Goal: Task Accomplishment & Management: Manage account settings

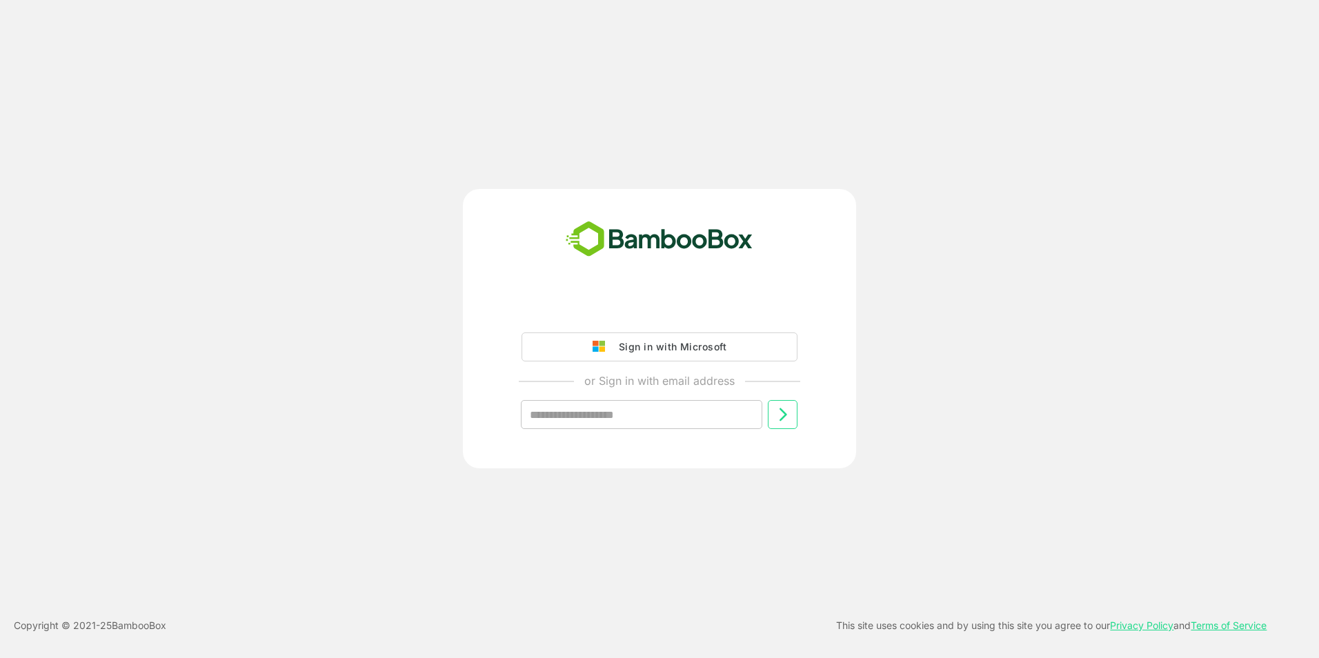
click at [656, 351] on div "Sign in with Microsoft" at bounding box center [669, 347] width 115 height 18
click at [693, 347] on div "Sign in with Microsoft" at bounding box center [669, 347] width 115 height 18
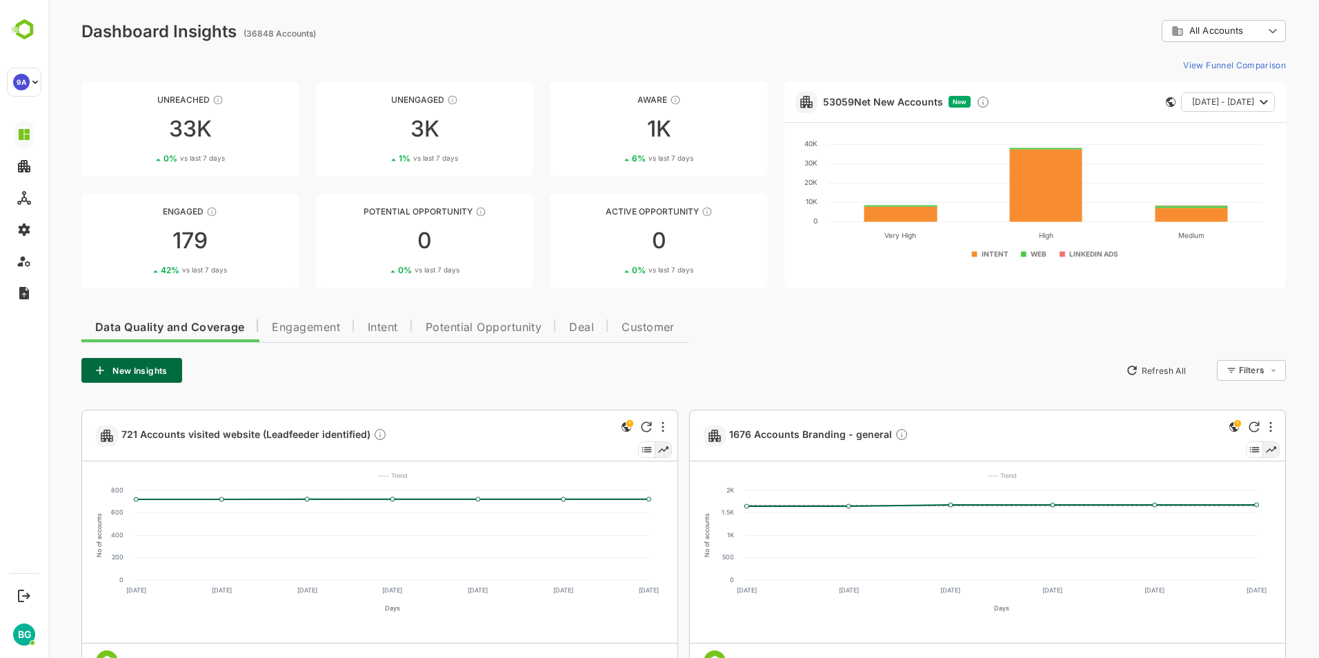
click at [319, 366] on div "New Insights Refresh All Filters ​" at bounding box center [683, 370] width 1205 height 25
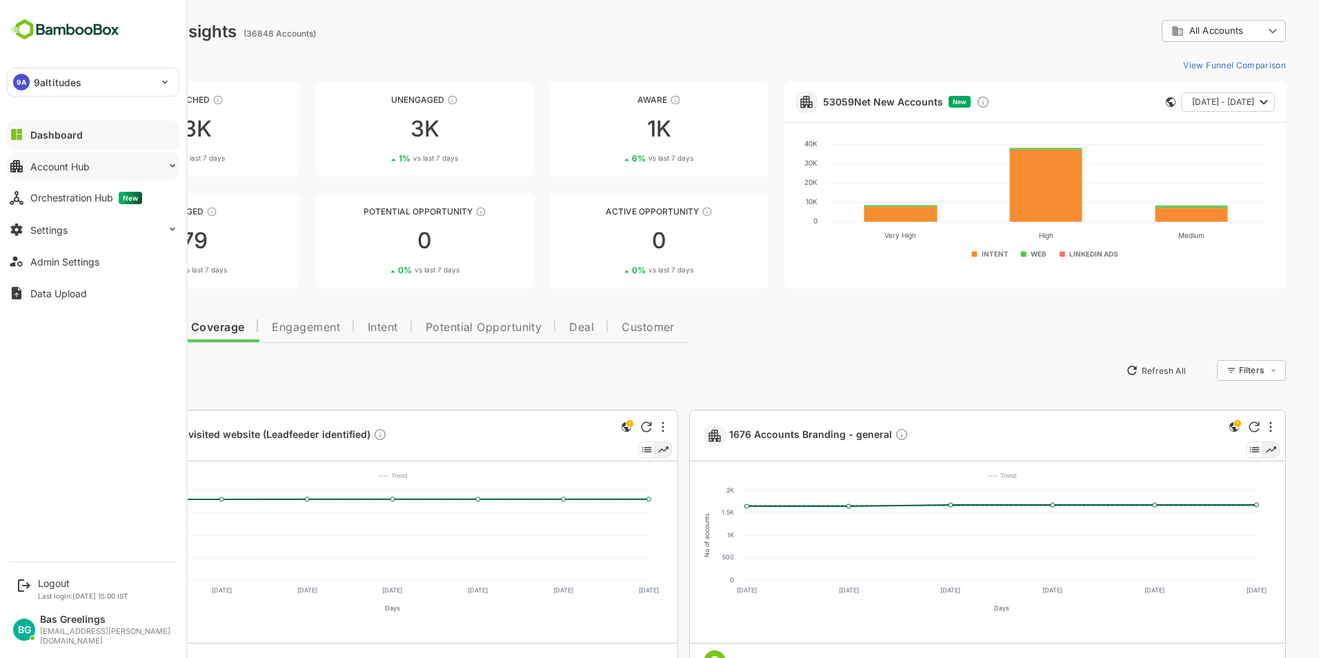
click at [64, 164] on div "Account Hub" at bounding box center [59, 167] width 59 height 12
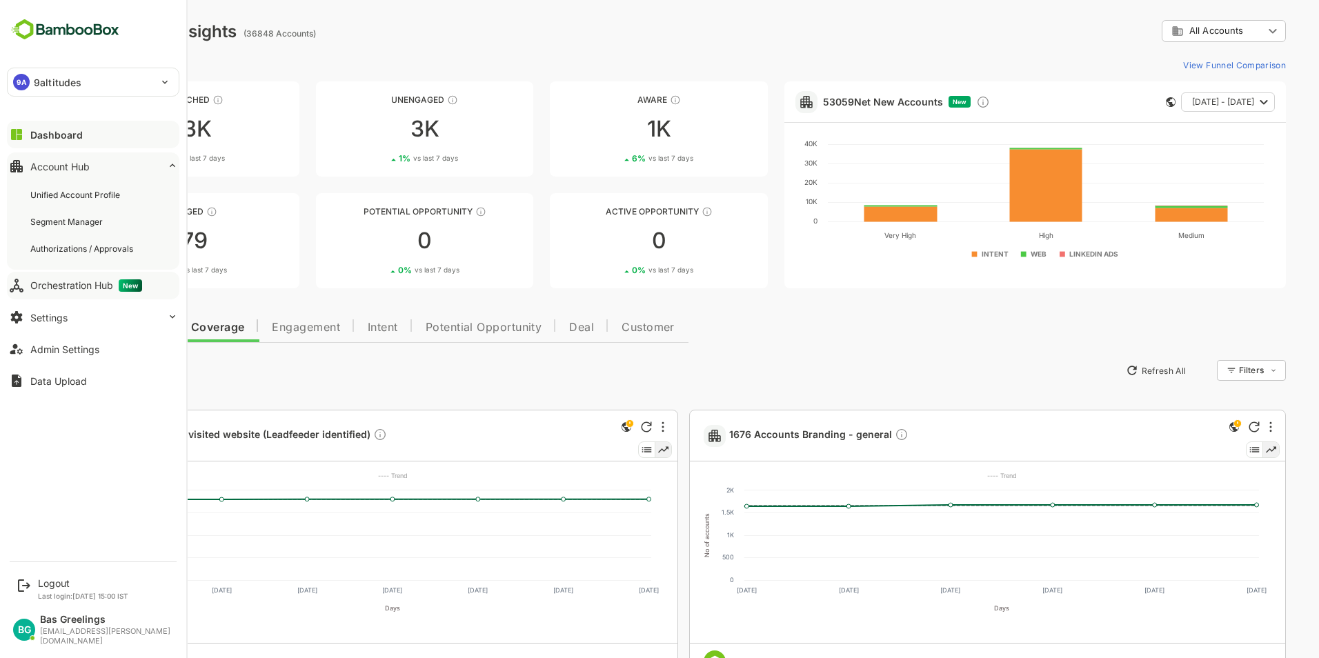
click at [72, 284] on div "Orchestration Hub New" at bounding box center [86, 285] width 112 height 12
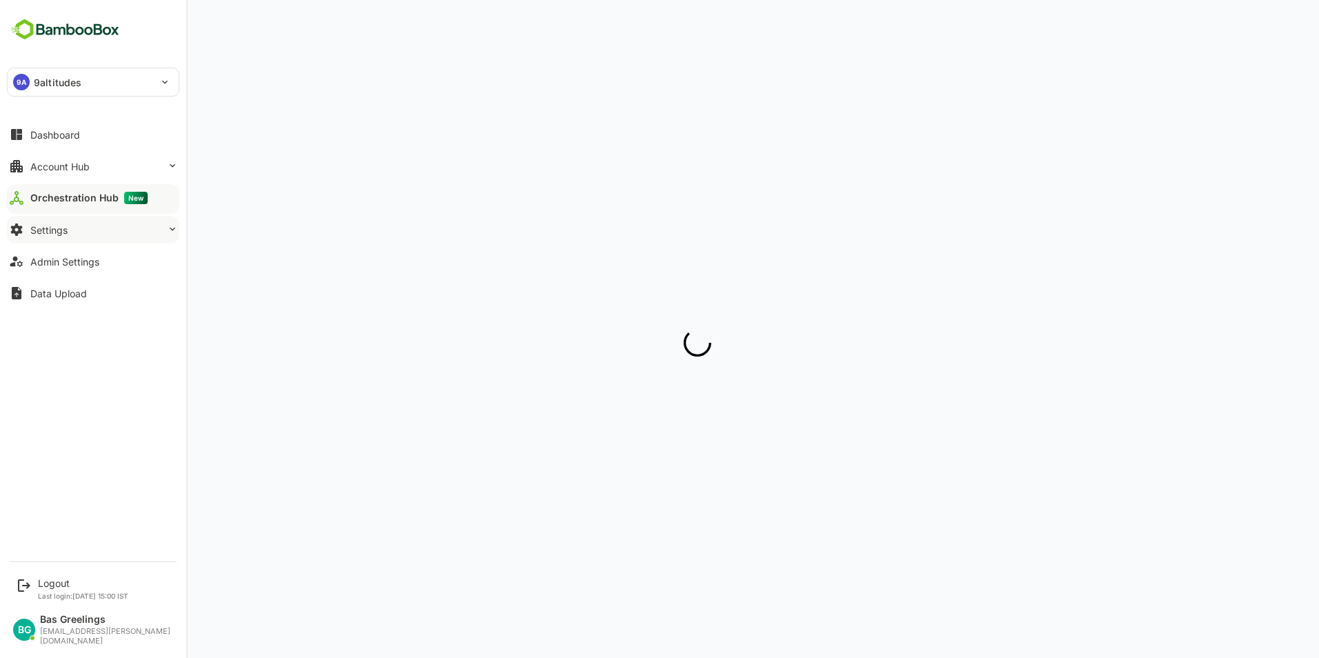
click at [55, 228] on div "Settings" at bounding box center [48, 230] width 37 height 12
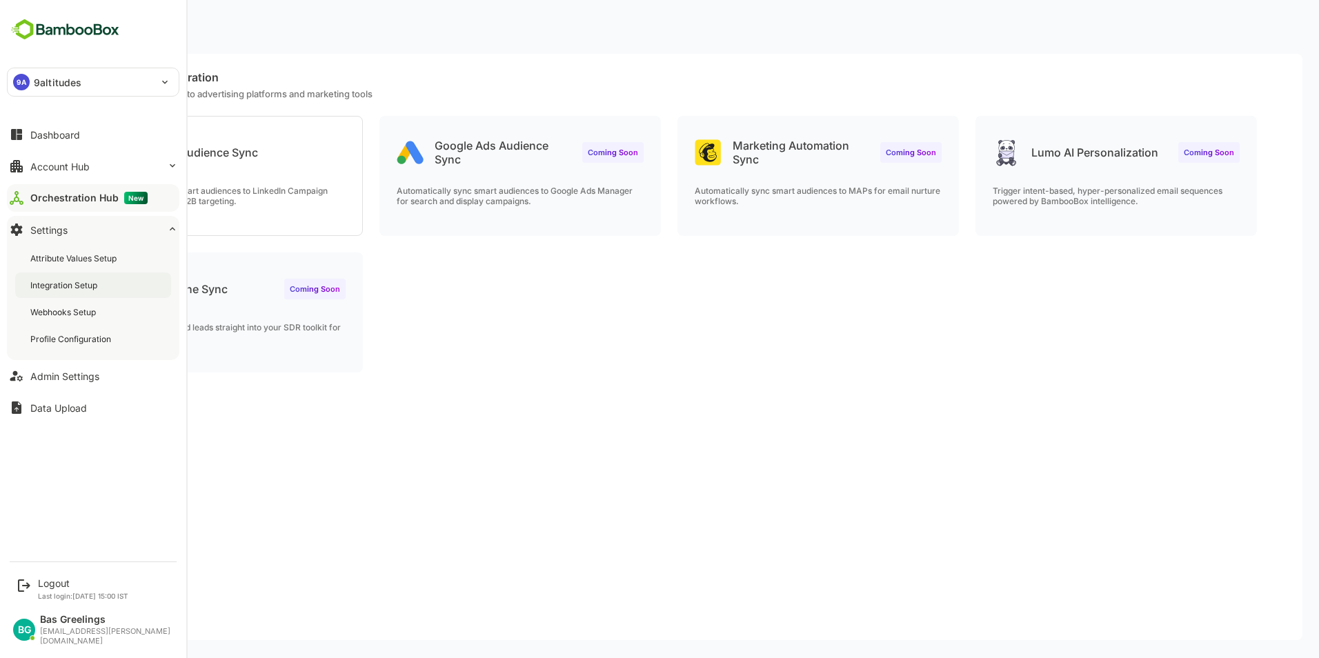
click at [65, 288] on div "Integration Setup" at bounding box center [65, 285] width 70 height 12
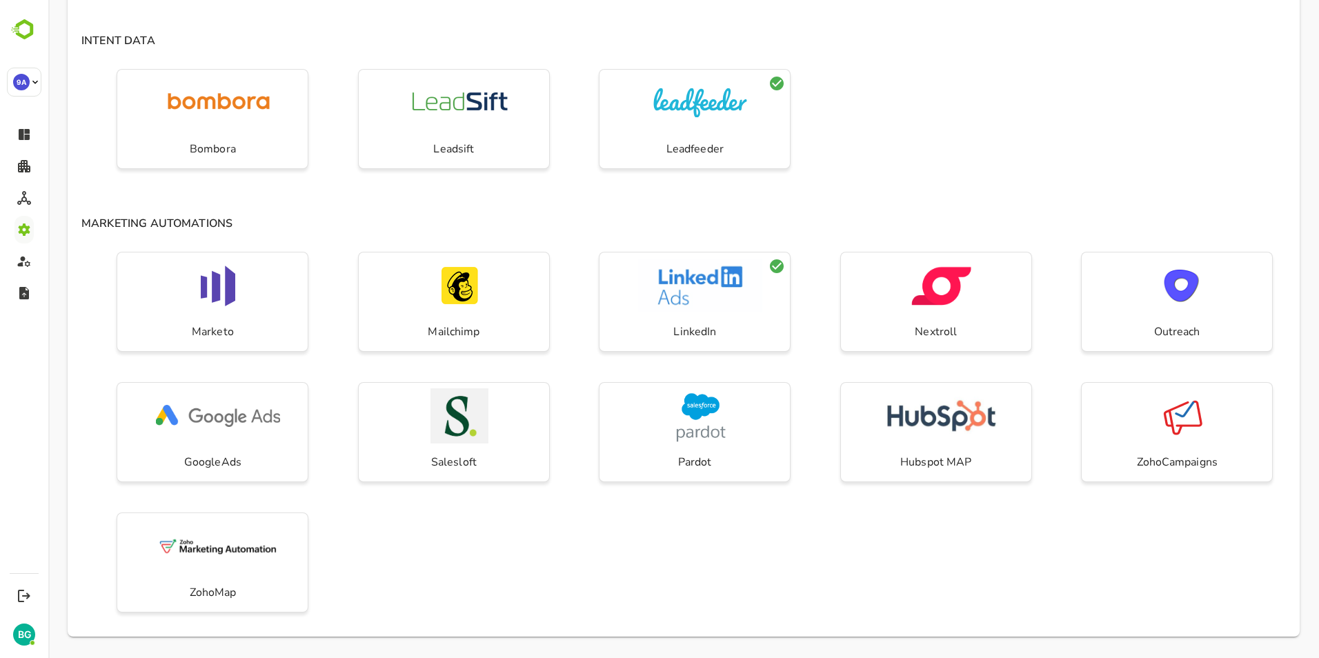
scroll to position [286, 0]
click at [891, 204] on div "CRM Zoho Salesforce Hubspot MS Dynamics INTENT DATA Bombora Leadsift Leadfeeder…" at bounding box center [684, 231] width 1232 height 809
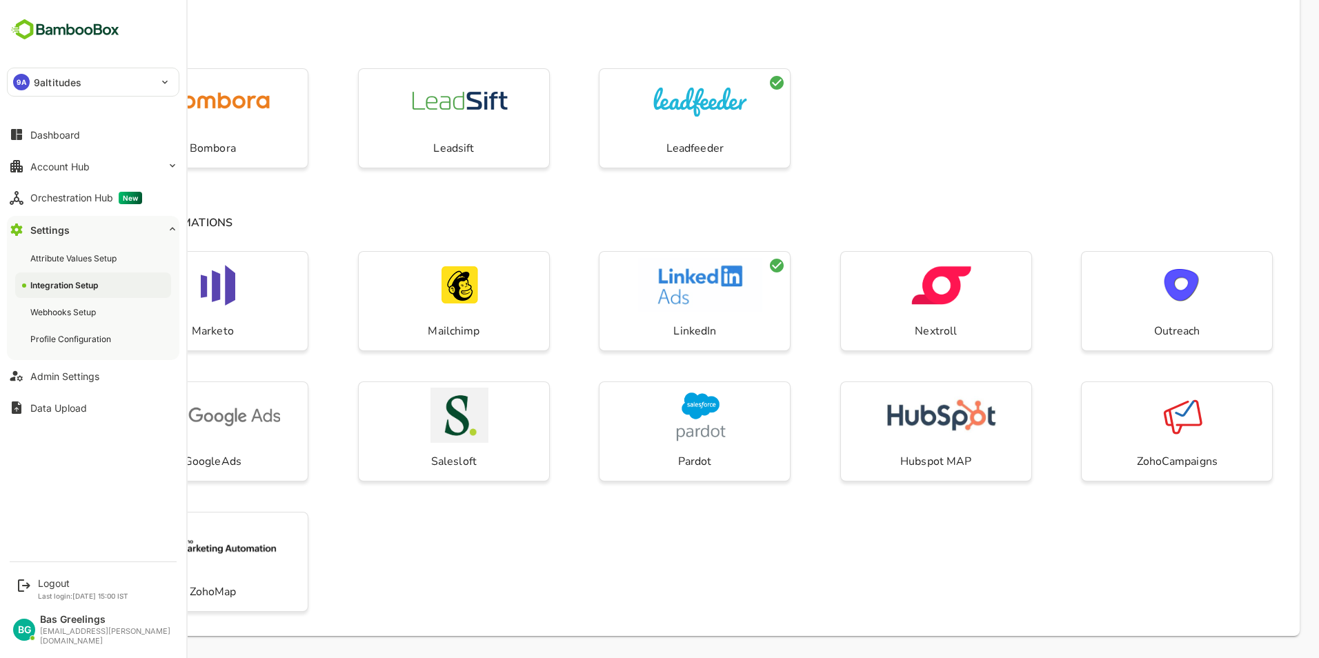
click at [173, 228] on icon at bounding box center [172, 229] width 11 height 11
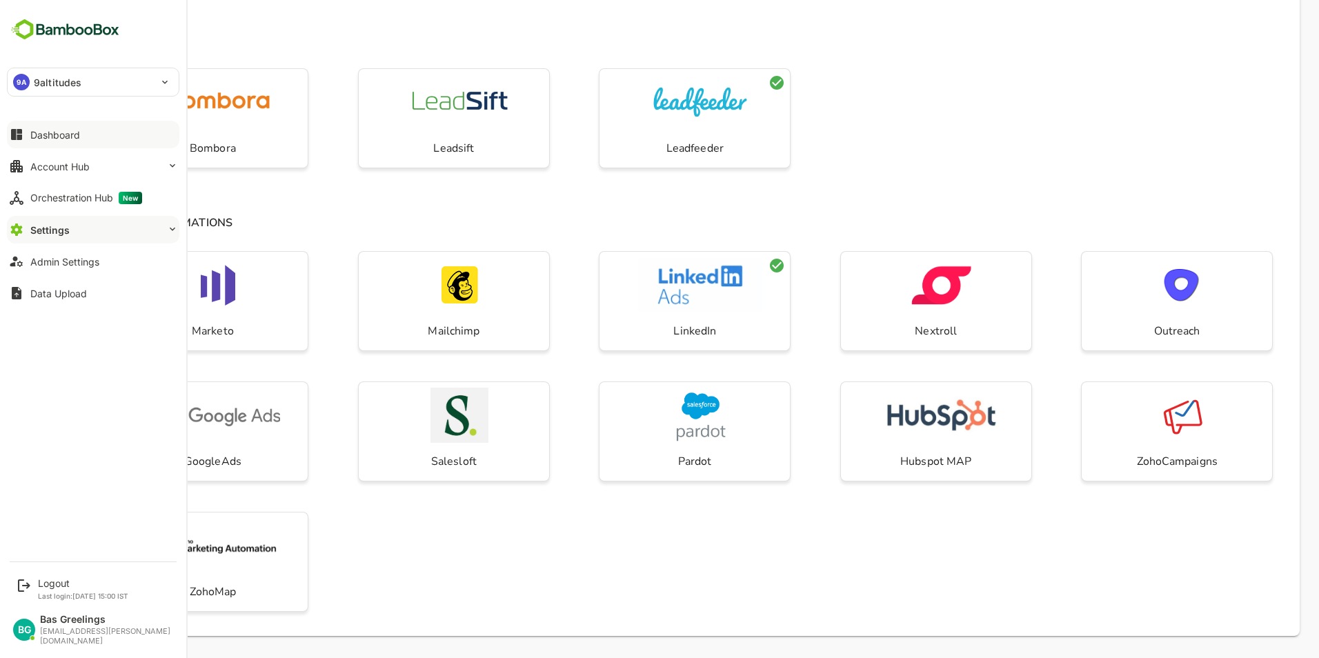
click at [92, 141] on button "Dashboard" at bounding box center [93, 135] width 172 height 28
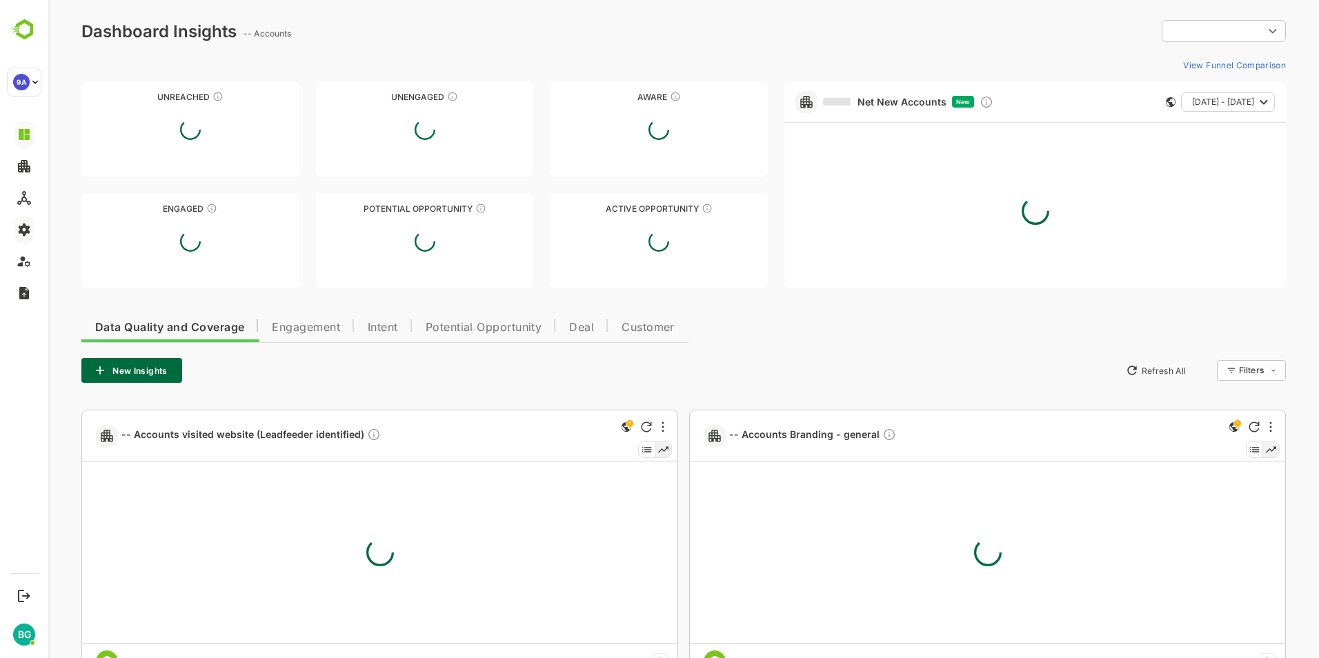
type input "**********"
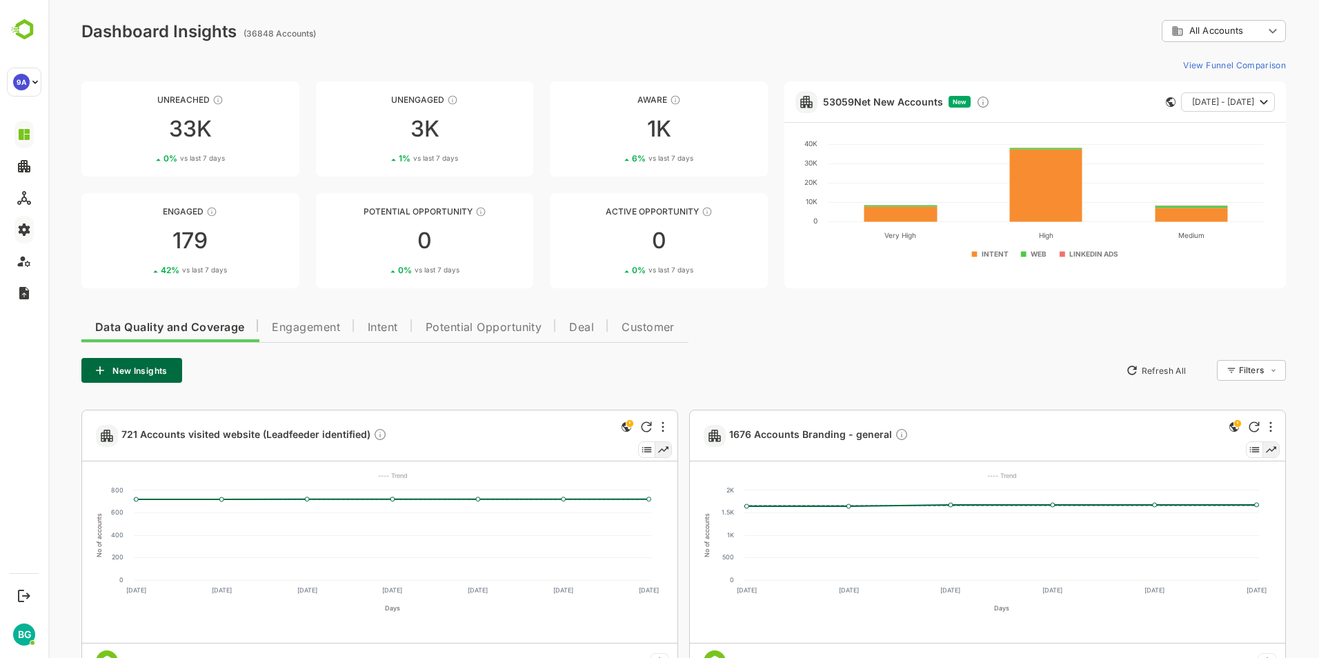
click at [793, 371] on div "New Insights Refresh All Filters ​" at bounding box center [683, 370] width 1205 height 25
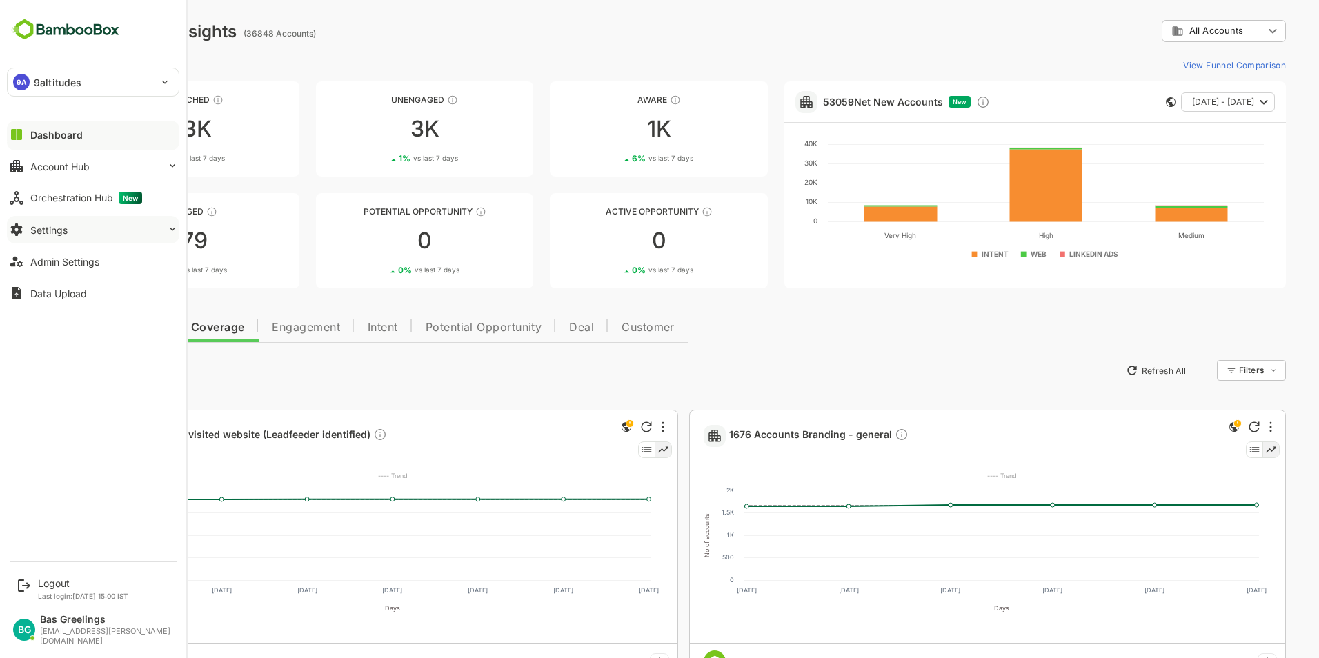
click at [56, 227] on div "Settings" at bounding box center [48, 230] width 37 height 12
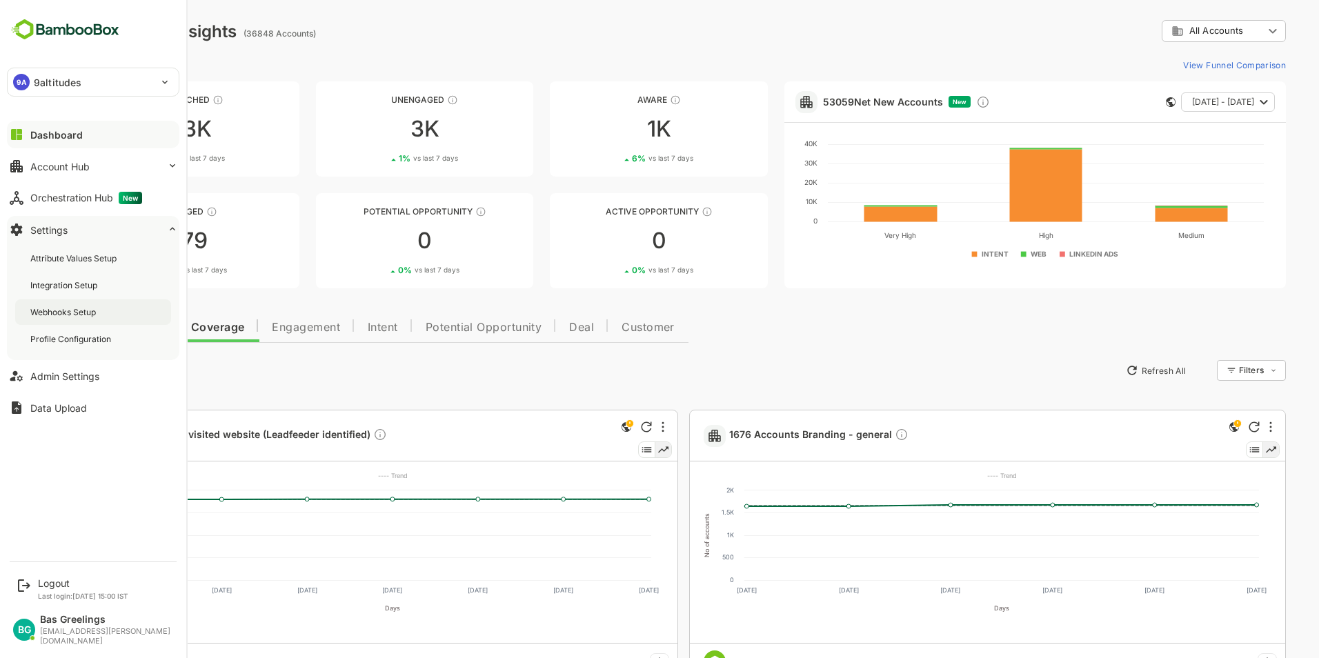
click at [99, 317] on div "Webhooks Setup" at bounding box center [64, 312] width 68 height 12
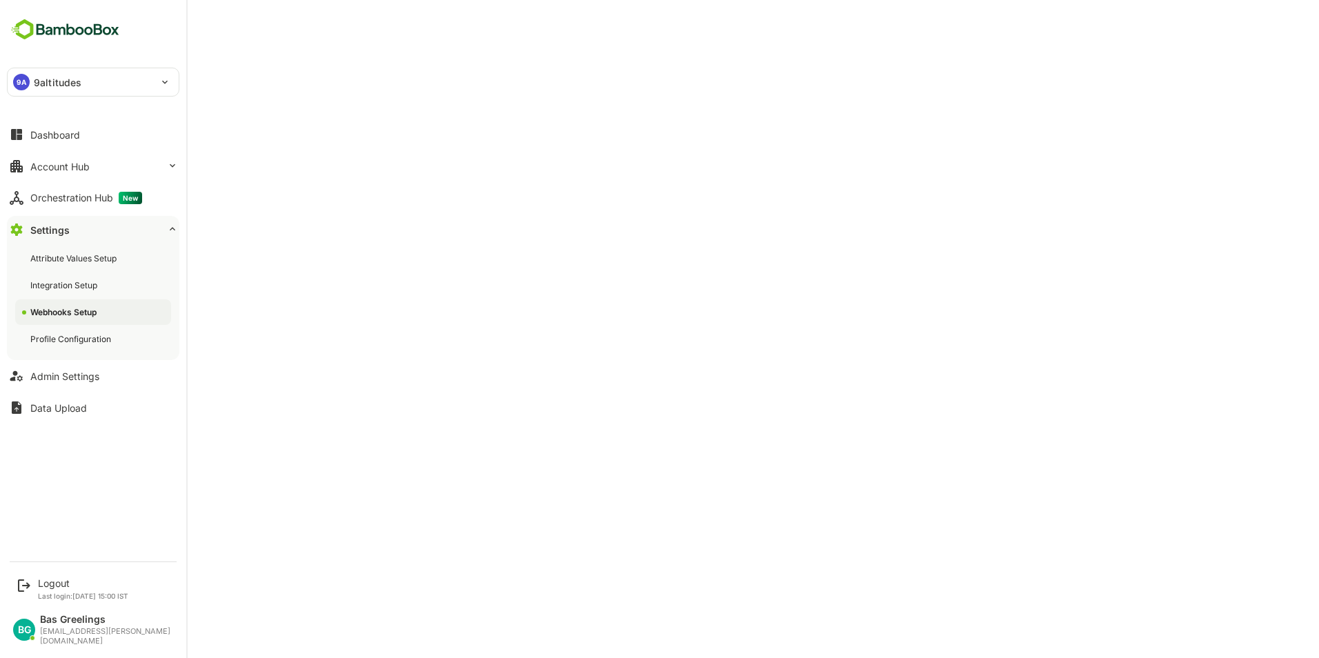
click at [63, 311] on div "Webhooks Setup" at bounding box center [64, 312] width 69 height 12
click at [75, 306] on div "Webhooks Setup" at bounding box center [93, 312] width 156 height 26
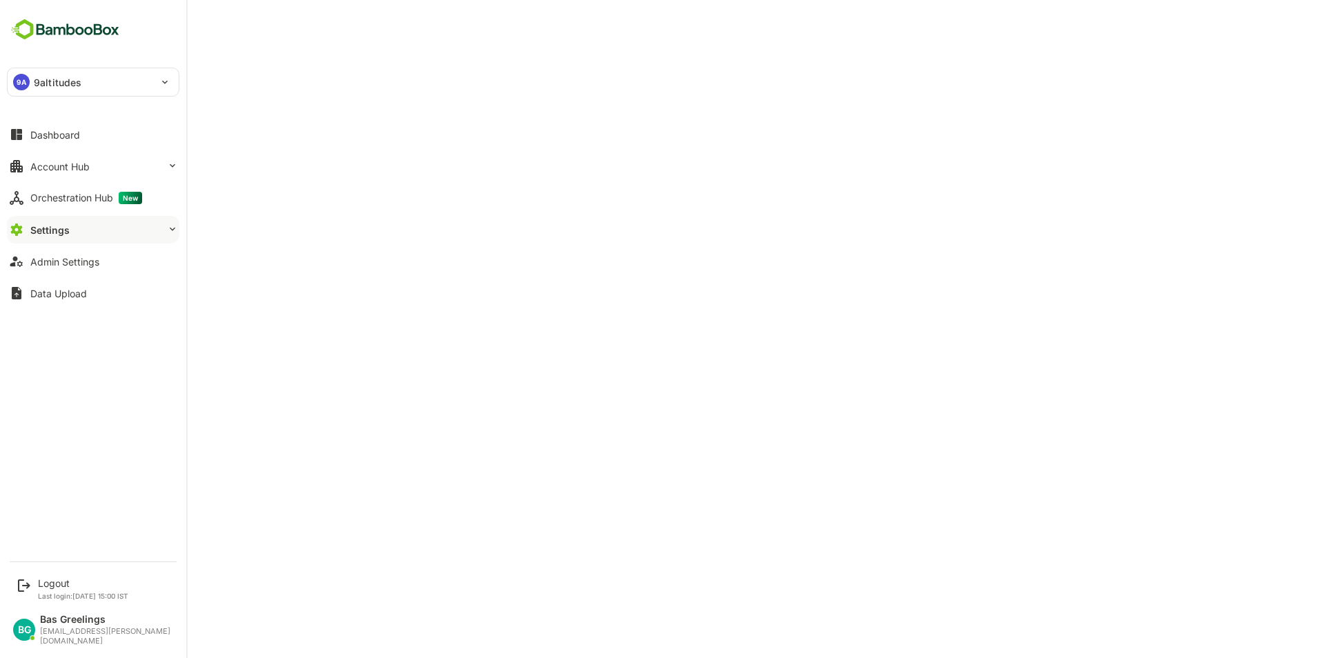
click at [85, 236] on button "Settings" at bounding box center [93, 230] width 172 height 28
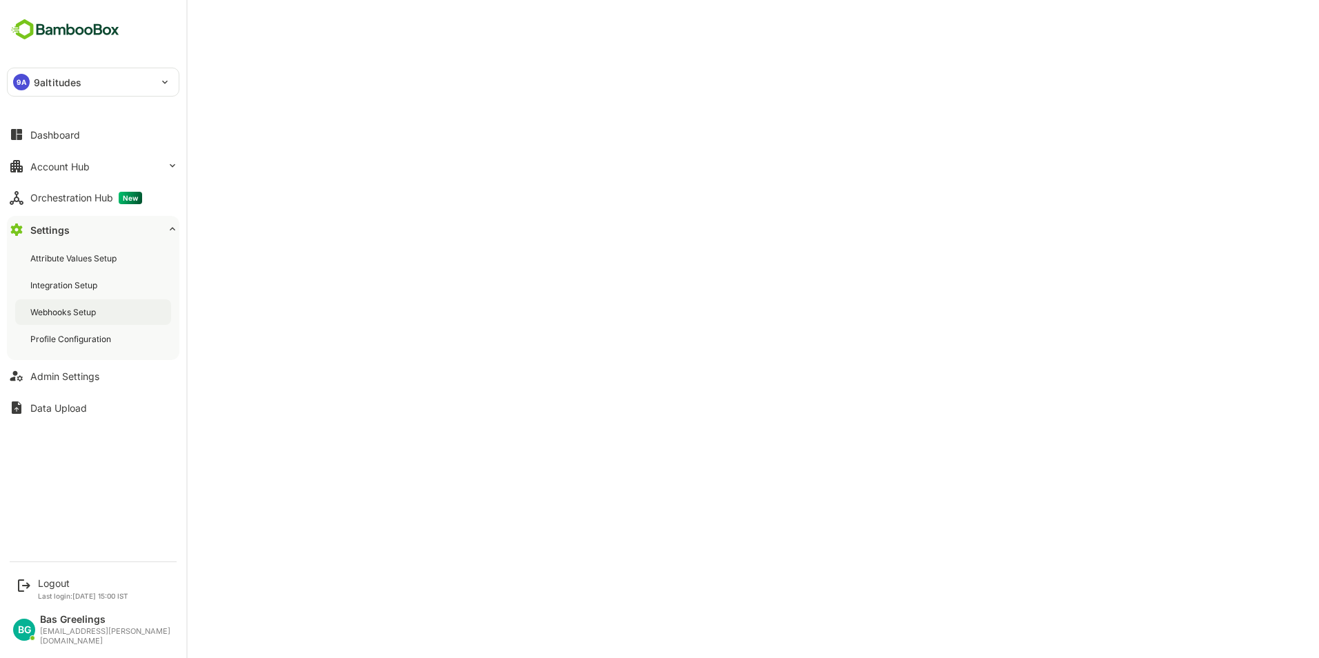
click at [95, 304] on div "Webhooks Setup" at bounding box center [93, 312] width 156 height 26
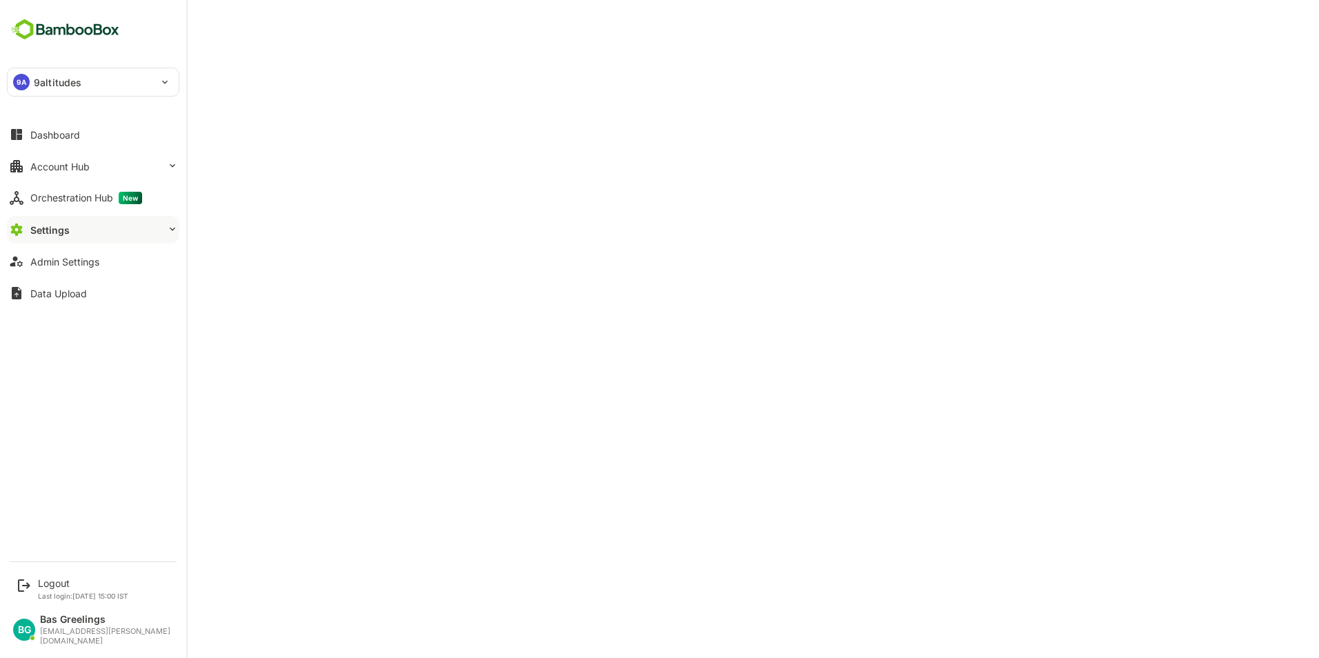
click at [72, 229] on button "Settings" at bounding box center [93, 230] width 172 height 28
